Goal: Transaction & Acquisition: Purchase product/service

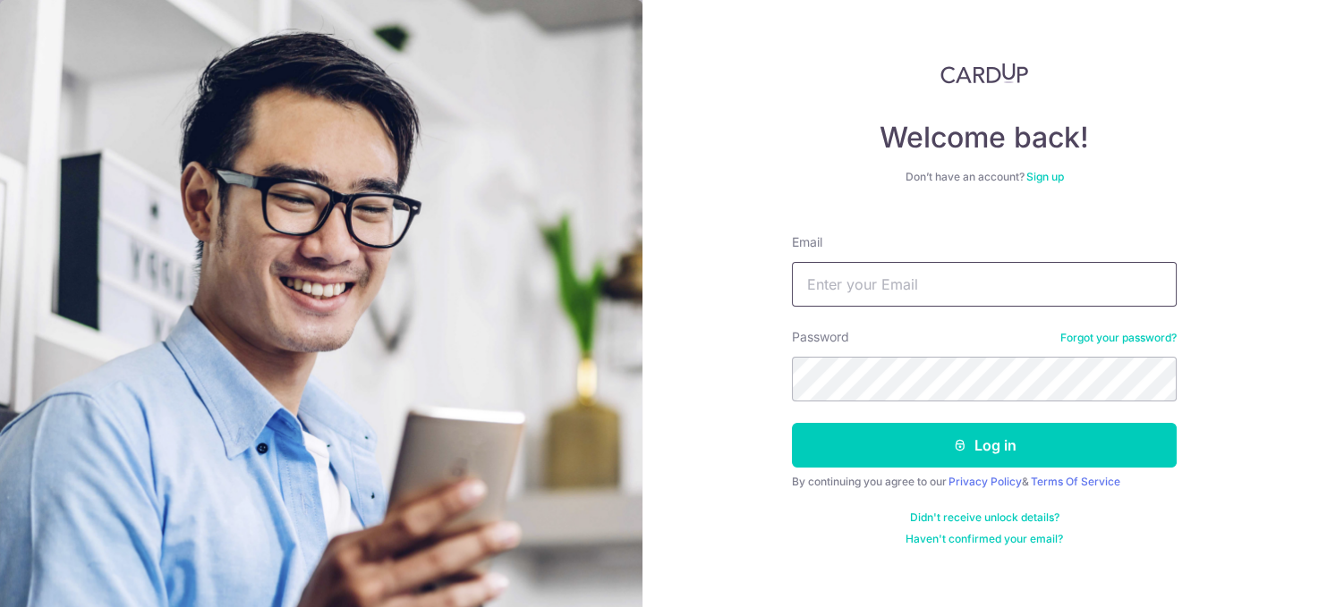
click at [850, 285] on input "Email" at bounding box center [984, 284] width 385 height 45
type input "[EMAIL_ADDRESS][DOMAIN_NAME]"
click at [1224, 554] on div "Welcome back! Don’t have an account? Sign up Email kennethtan16@hotmail.com Pas…" at bounding box center [984, 303] width 685 height 607
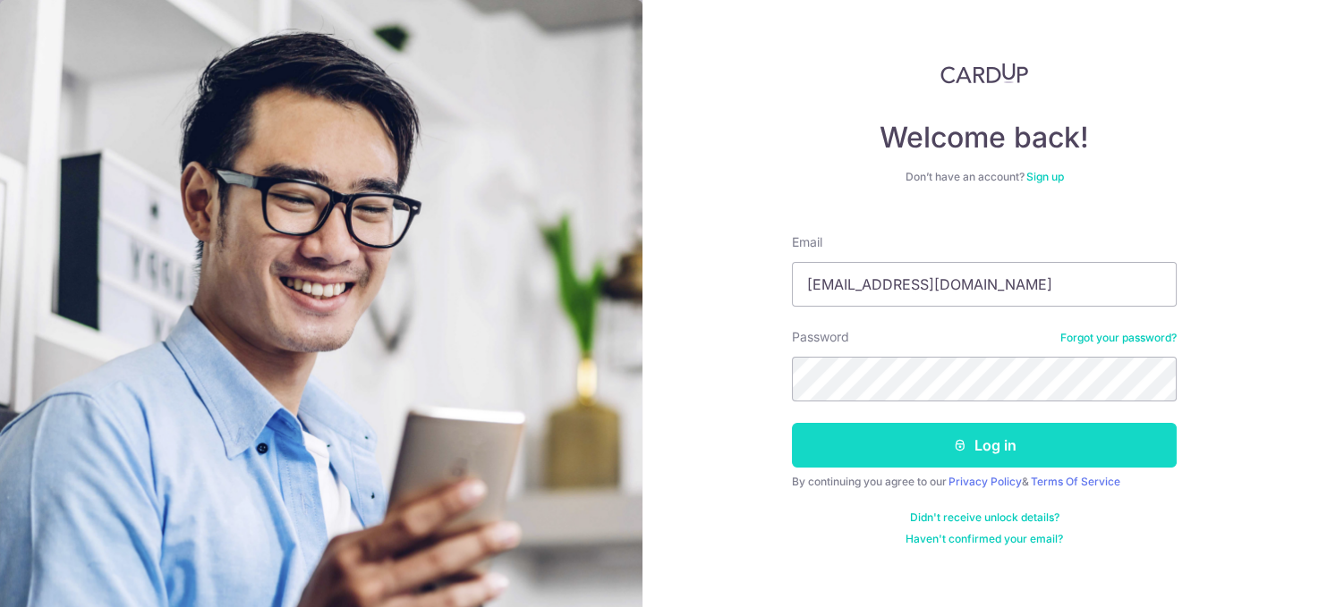
click at [1012, 449] on button "Log in" at bounding box center [984, 445] width 385 height 45
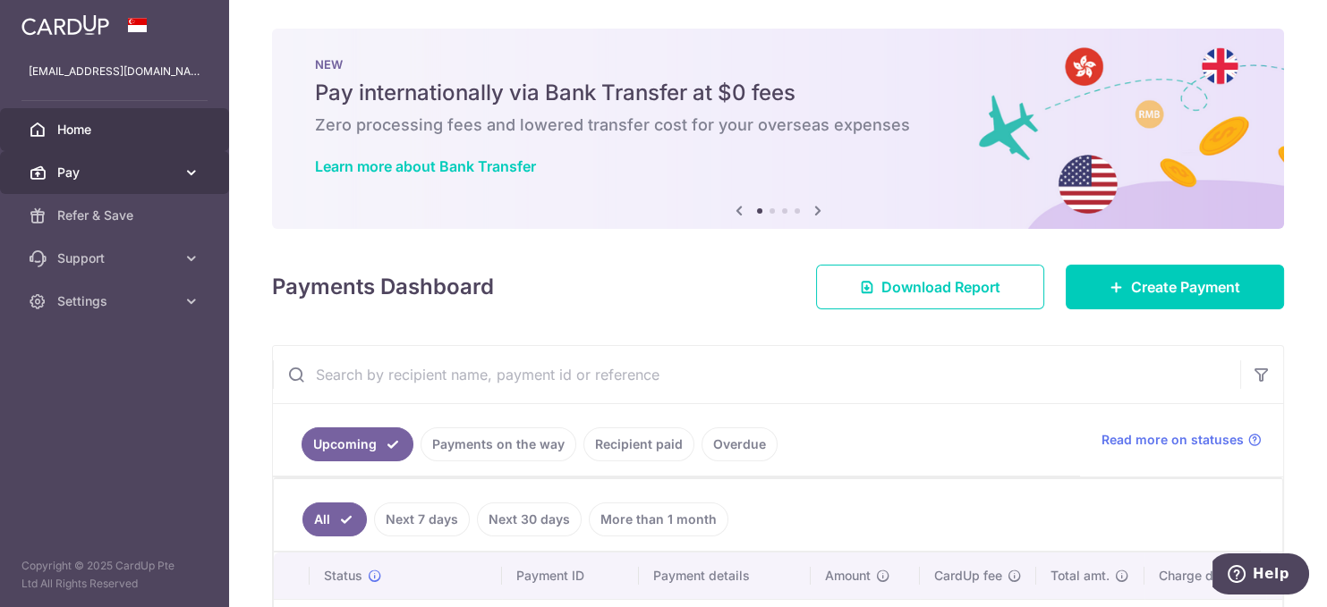
click at [194, 170] on icon at bounding box center [192, 173] width 18 height 18
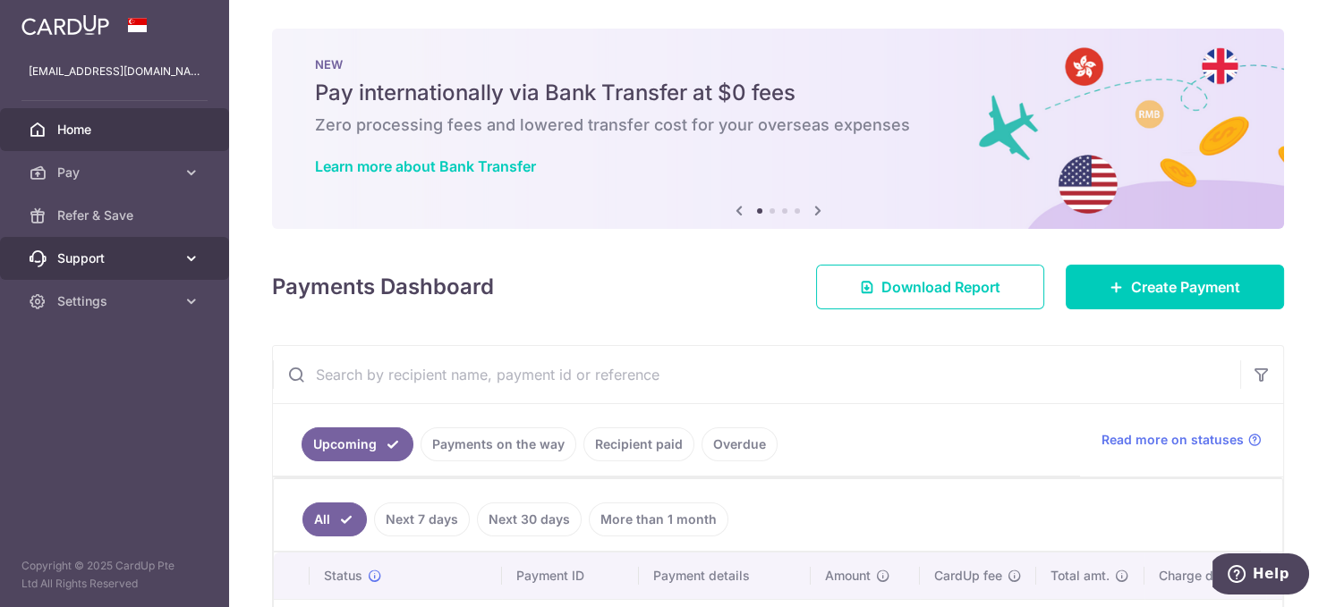
click at [192, 255] on icon at bounding box center [192, 259] width 18 height 18
click at [191, 255] on icon at bounding box center [192, 259] width 18 height 18
click at [769, 211] on li at bounding box center [771, 210] width 5 height 5
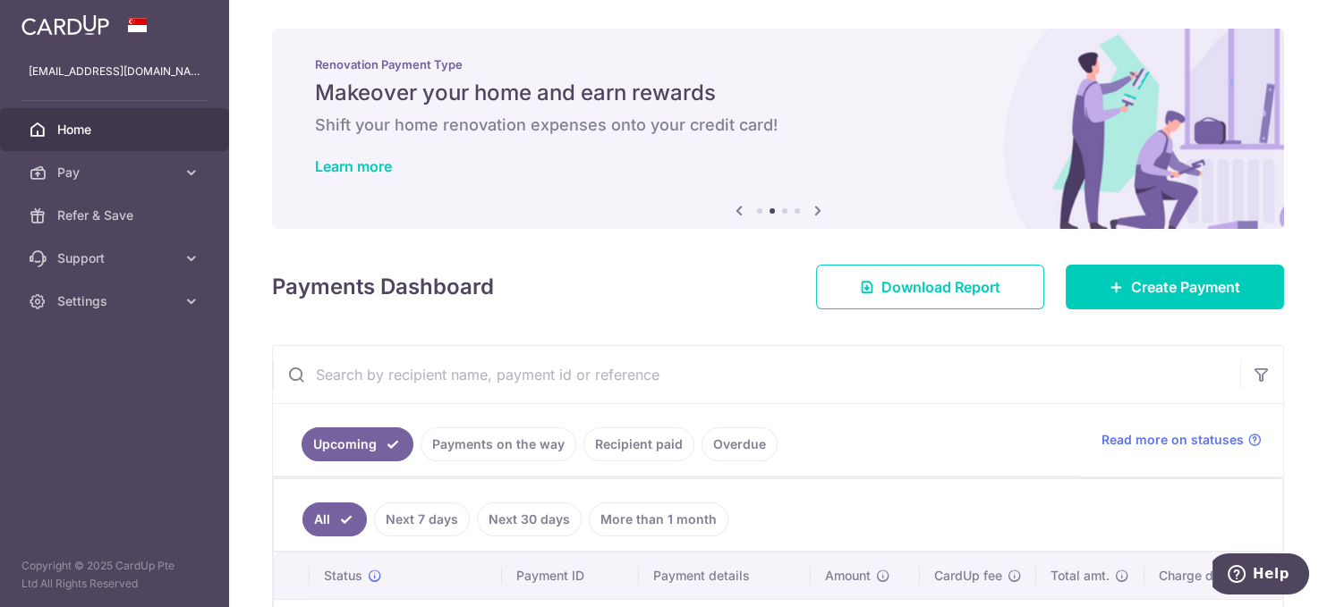
click at [782, 208] on li at bounding box center [784, 210] width 5 height 5
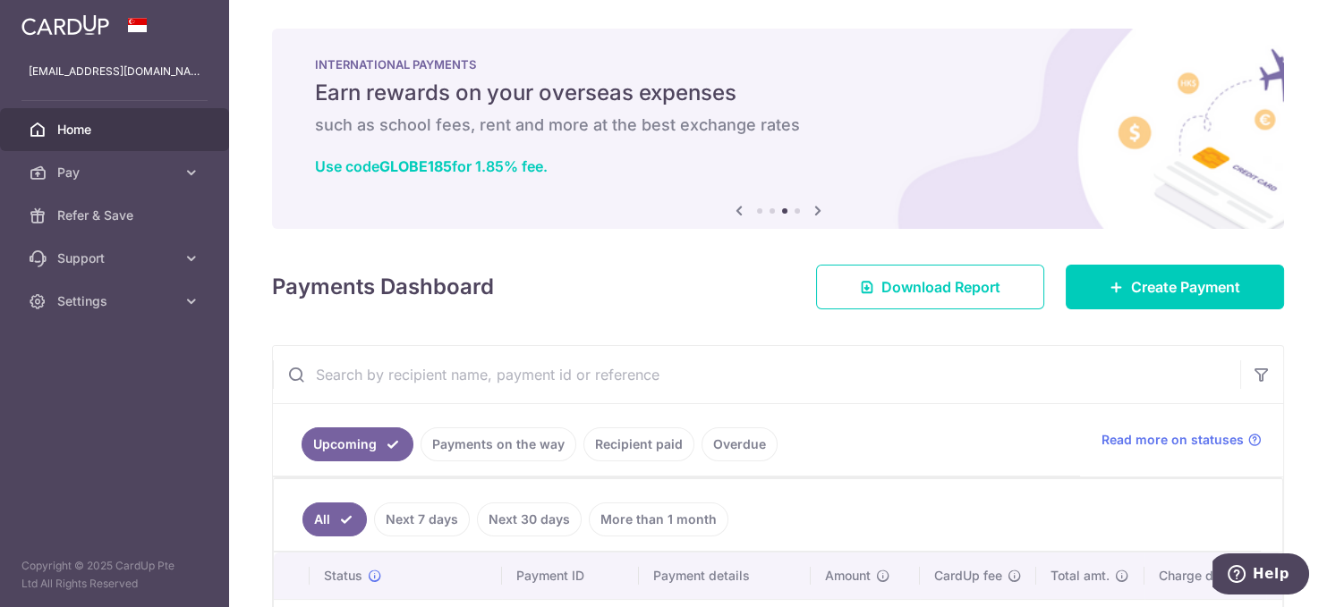
click at [794, 209] on li at bounding box center [796, 210] width 5 height 5
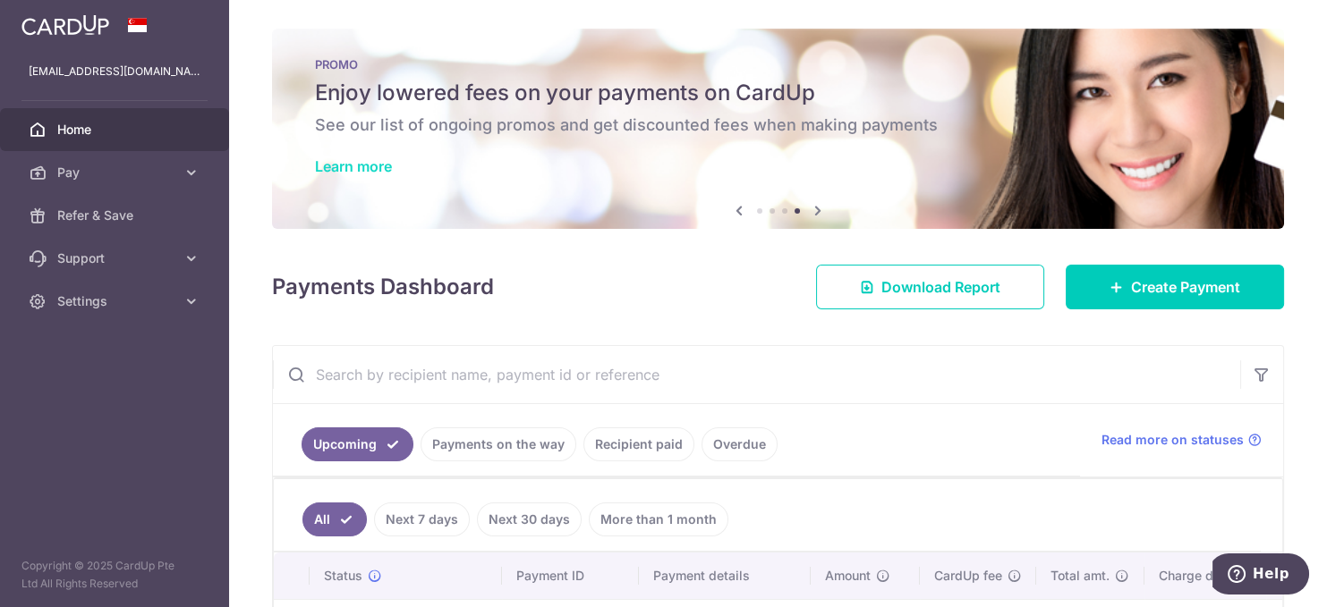
click at [359, 164] on link "Learn more" at bounding box center [353, 166] width 77 height 18
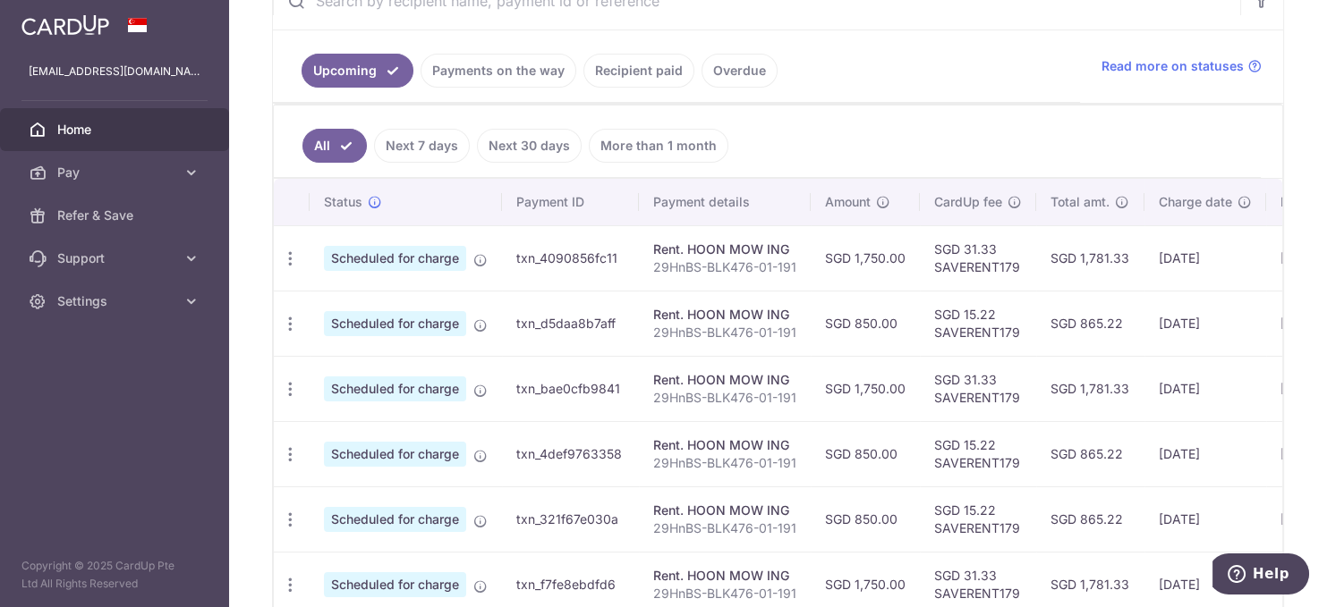
scroll to position [225, 0]
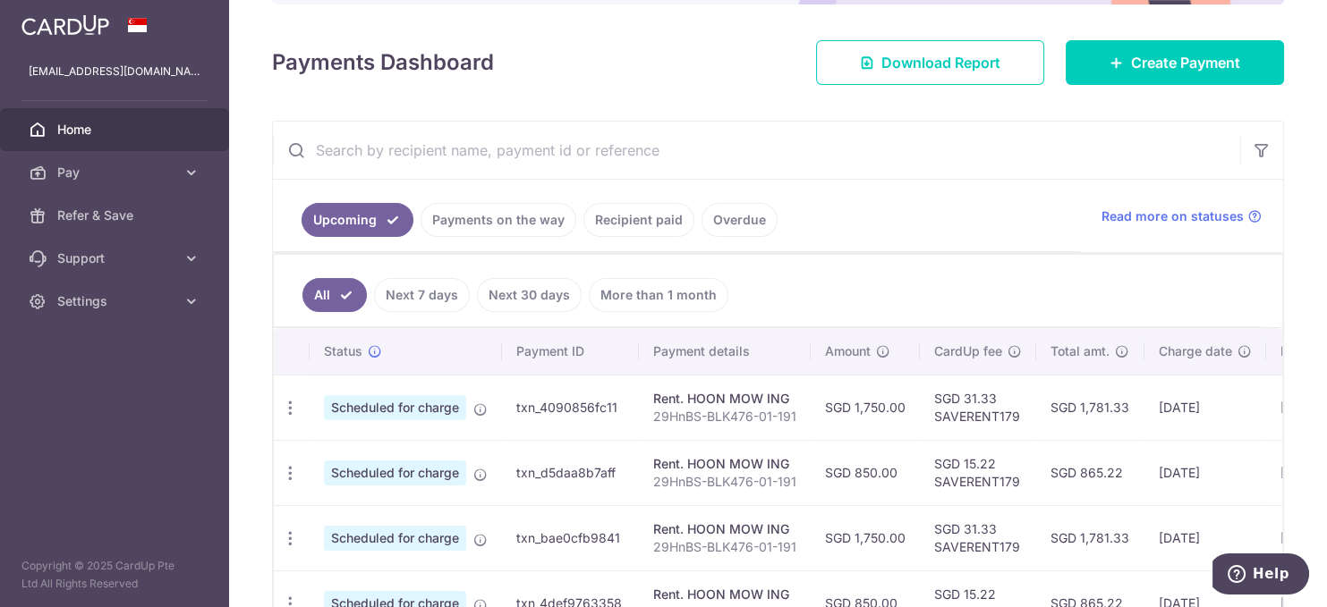
click at [633, 148] on input "text" at bounding box center [756, 150] width 967 height 57
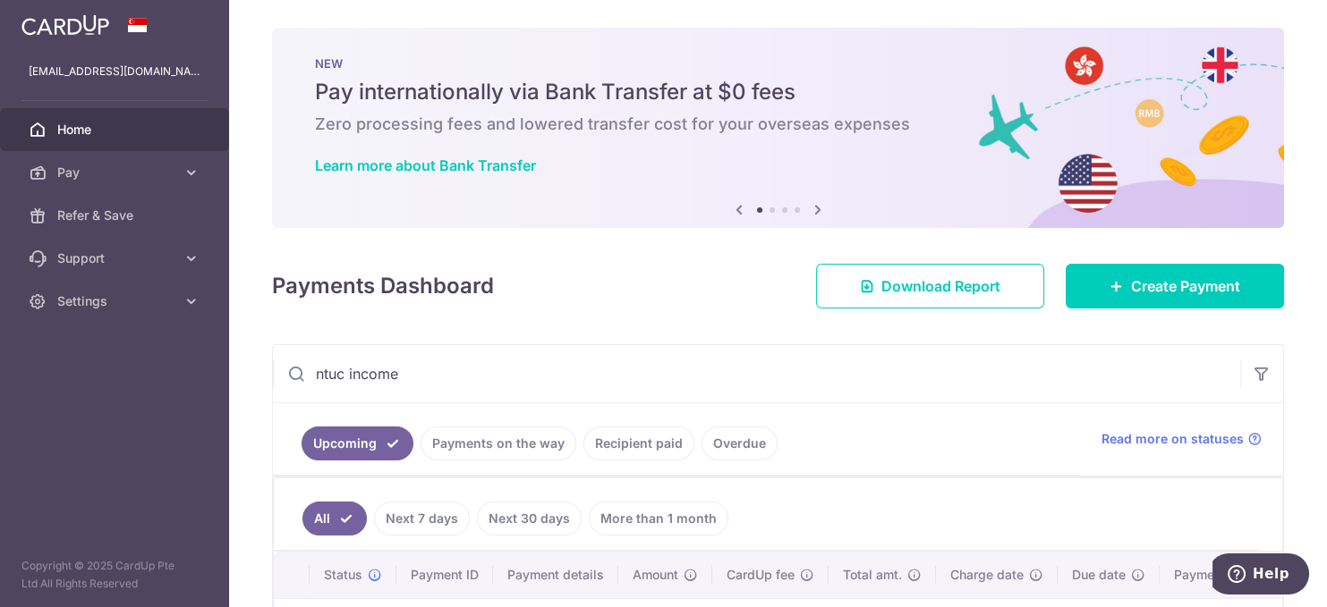
scroll to position [0, 0]
type input "ntuc income"
click at [1156, 294] on span "Create Payment" at bounding box center [1185, 286] width 109 height 21
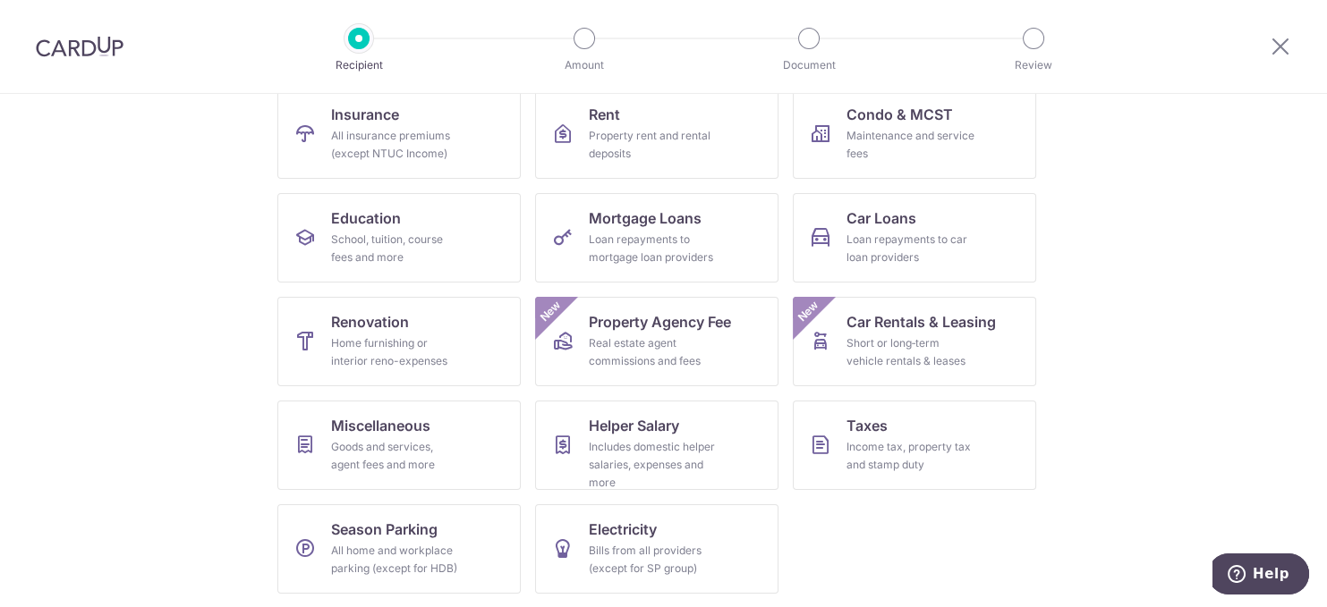
scroll to position [5, 0]
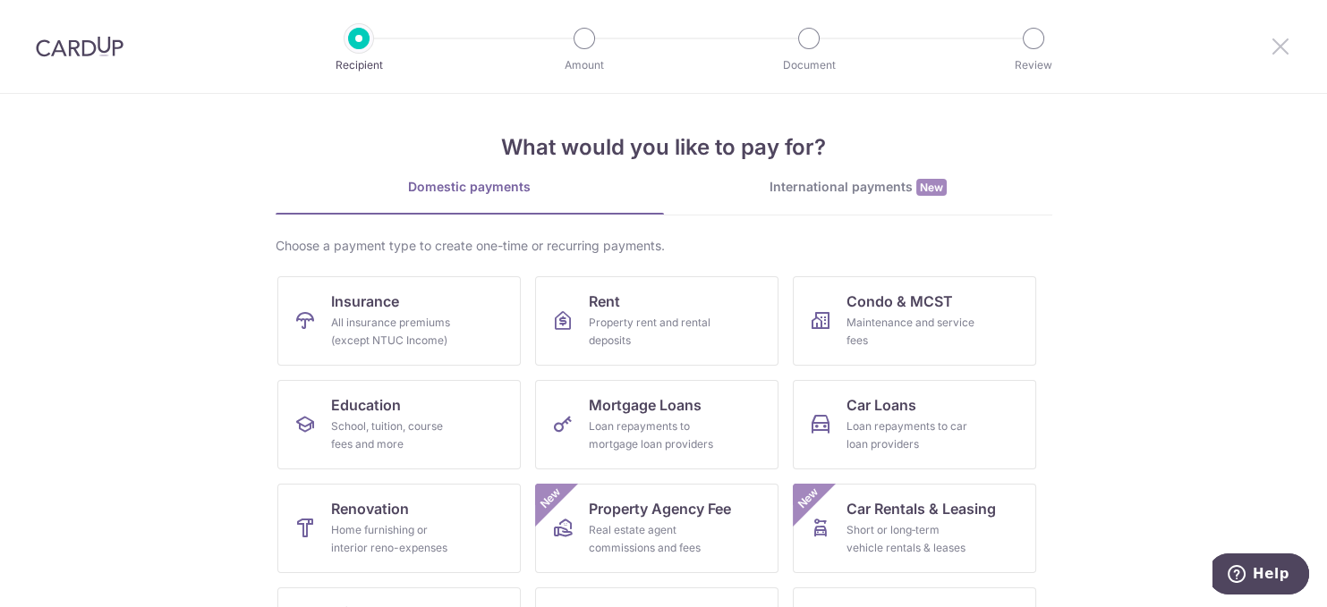
click at [1276, 49] on icon at bounding box center [1280, 46] width 21 height 22
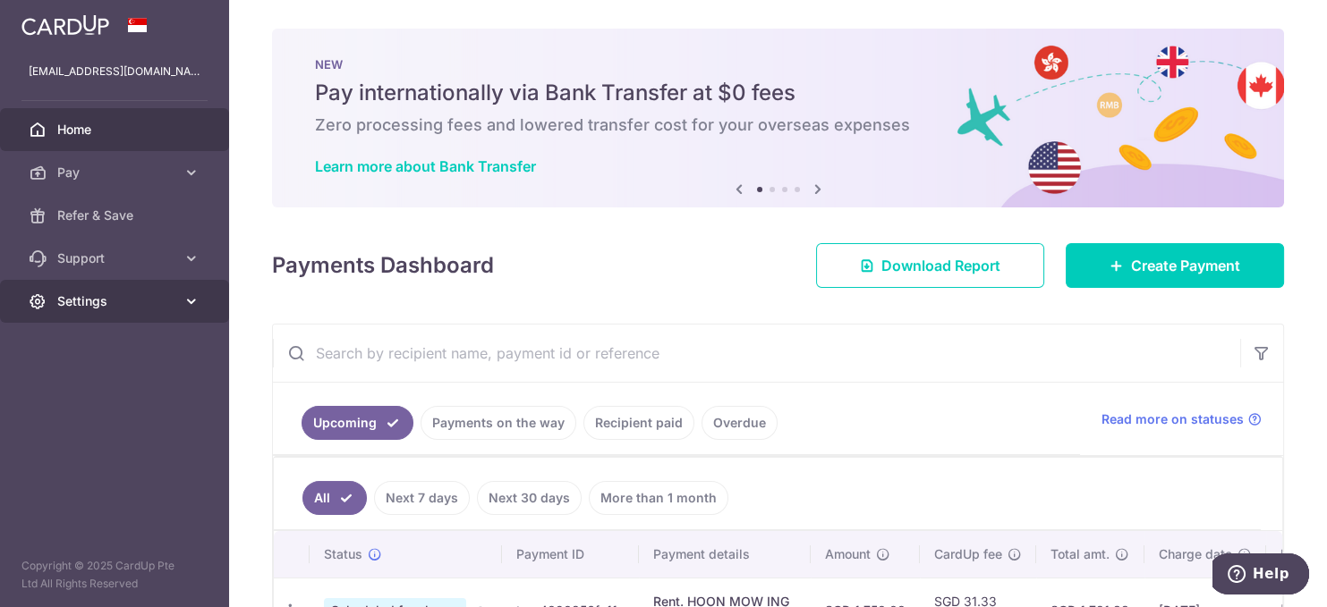
click at [190, 301] on icon at bounding box center [192, 302] width 18 height 18
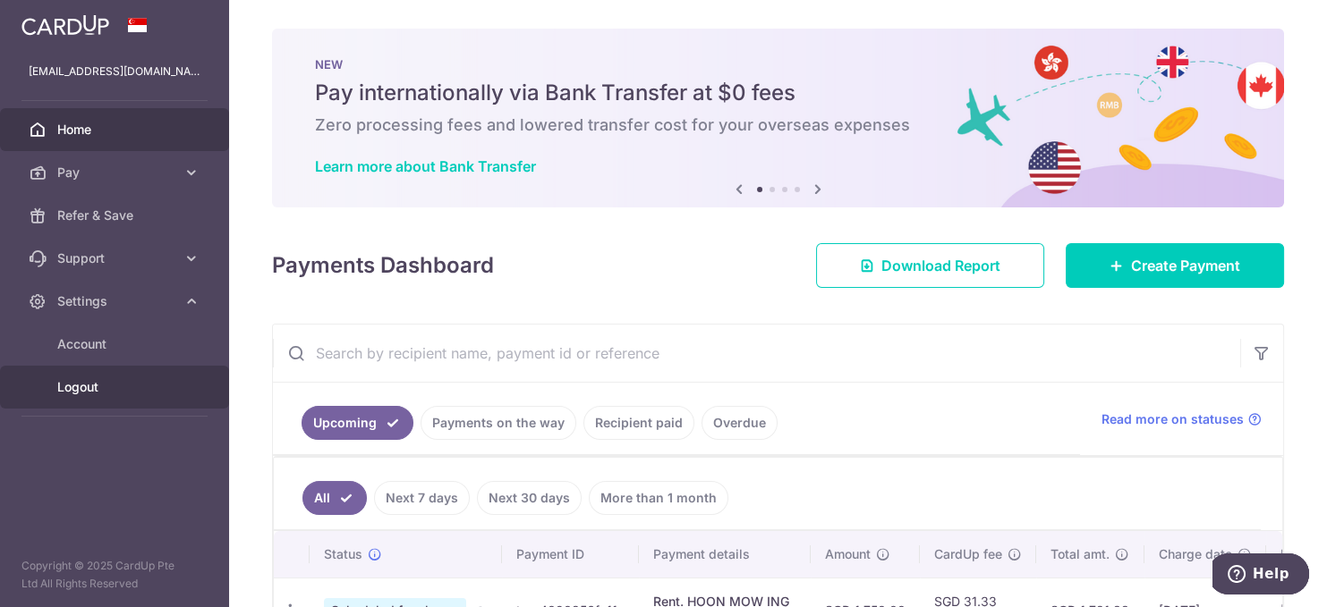
click at [98, 386] on span "Logout" at bounding box center [116, 387] width 118 height 18
